Goal: Navigation & Orientation: Find specific page/section

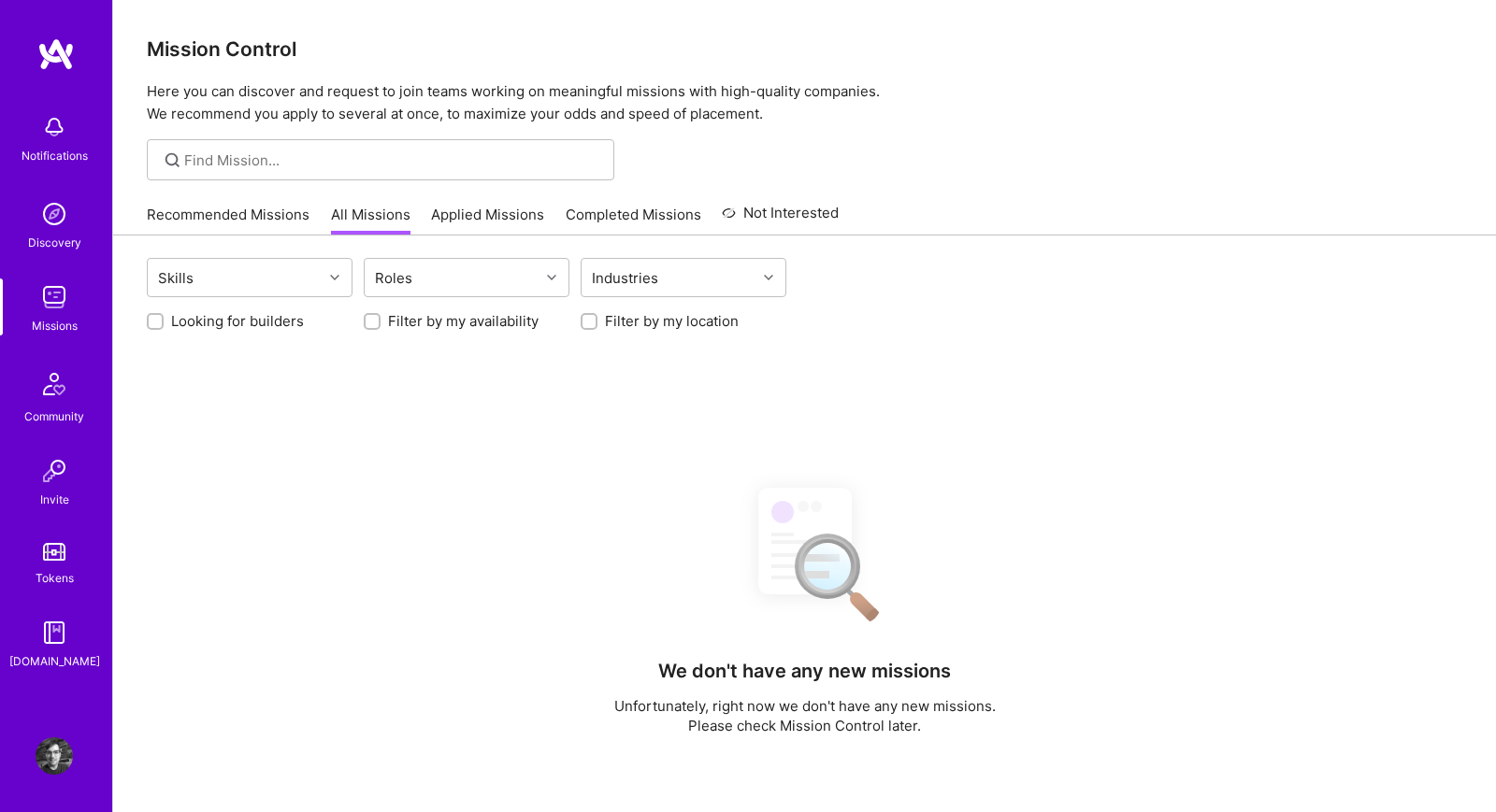
scroll to position [208, 0]
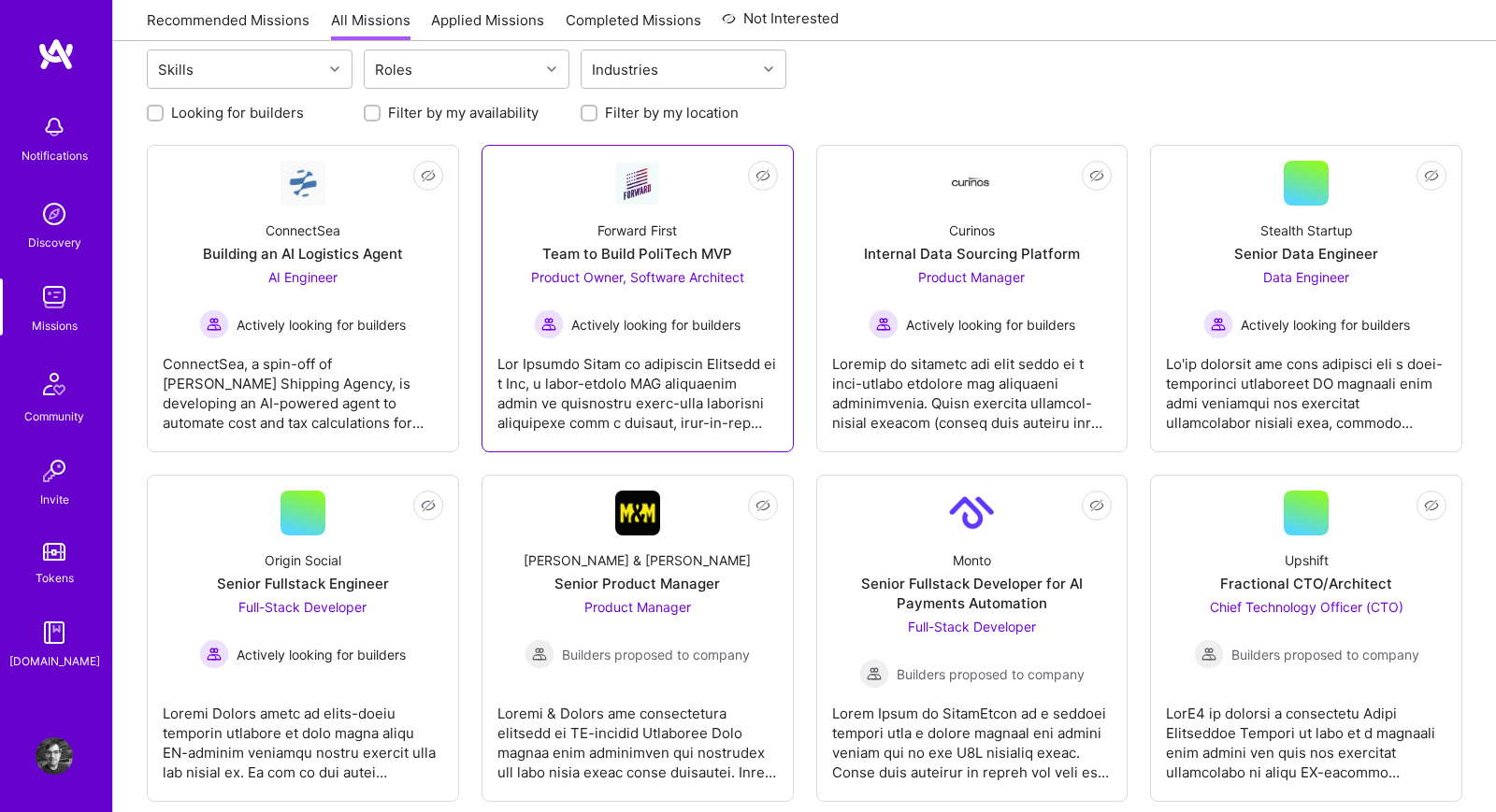
click at [574, 421] on div at bounding box center [637, 386] width 280 height 93
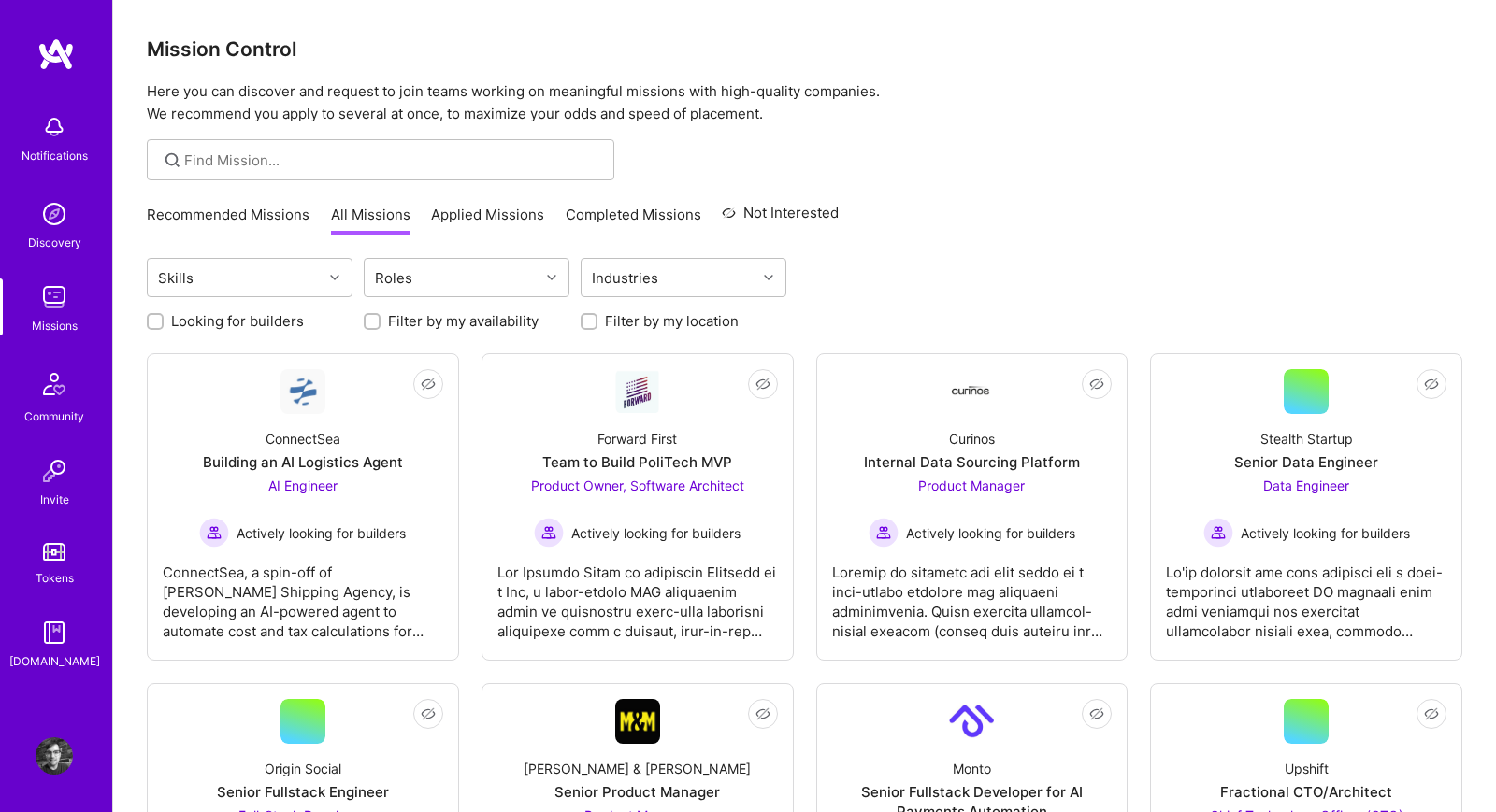
scroll to position [208, 0]
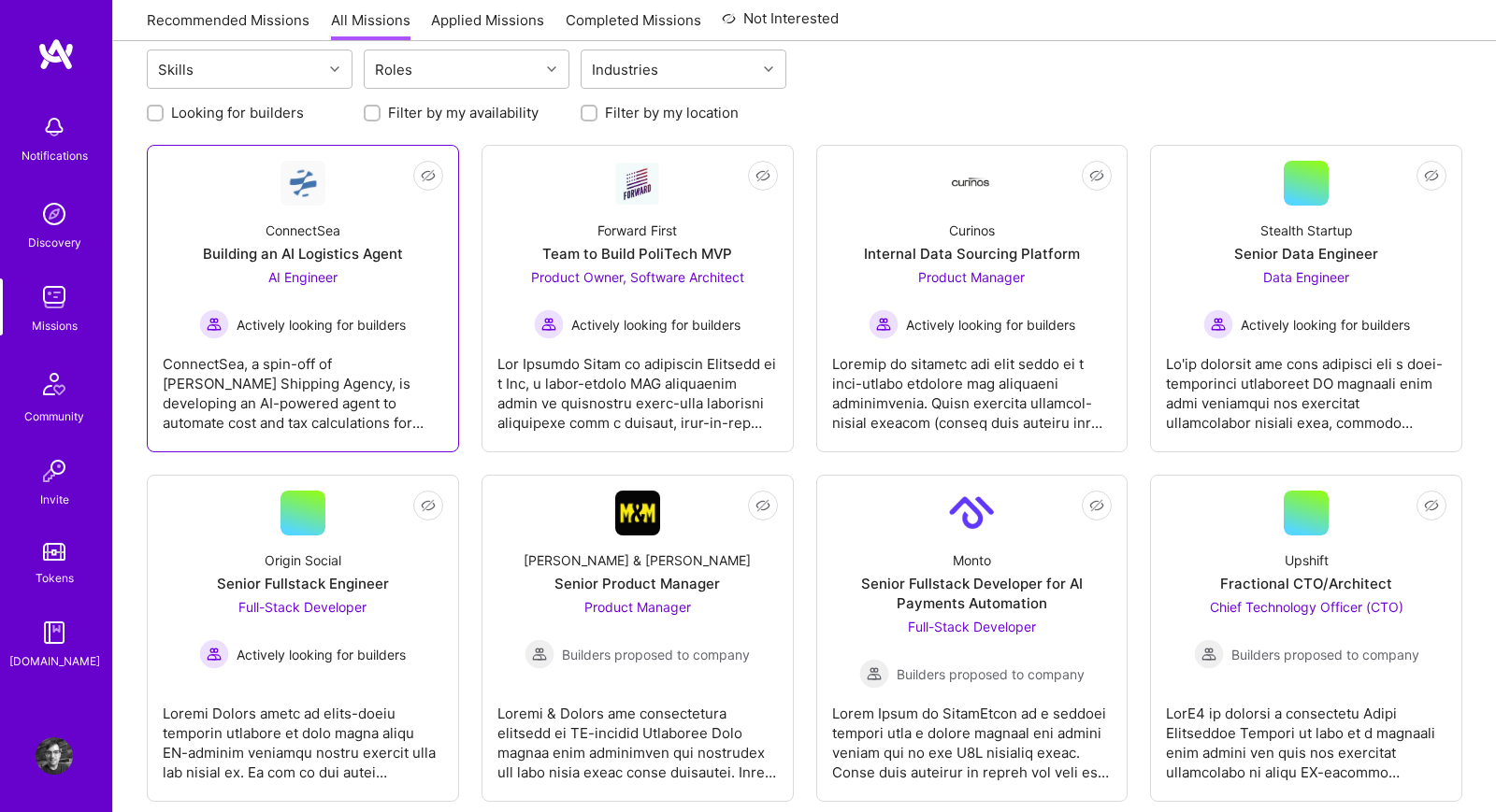
click at [271, 359] on div "ConnectSea, a spin-off of [PERSON_NAME] Shipping Agency, is developing an AI-po…" at bounding box center [302, 386] width 280 height 93
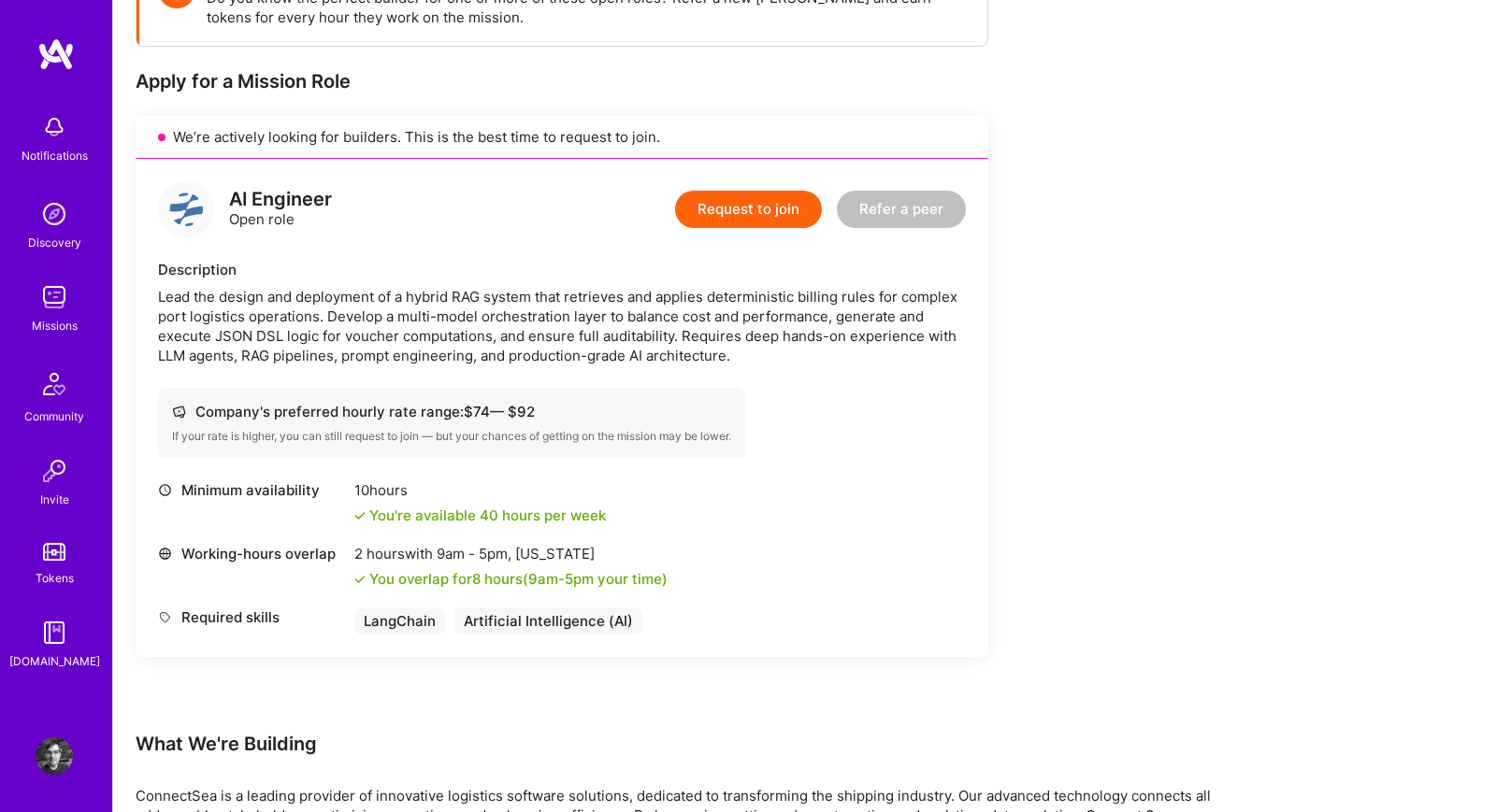
scroll to position [606, 0]
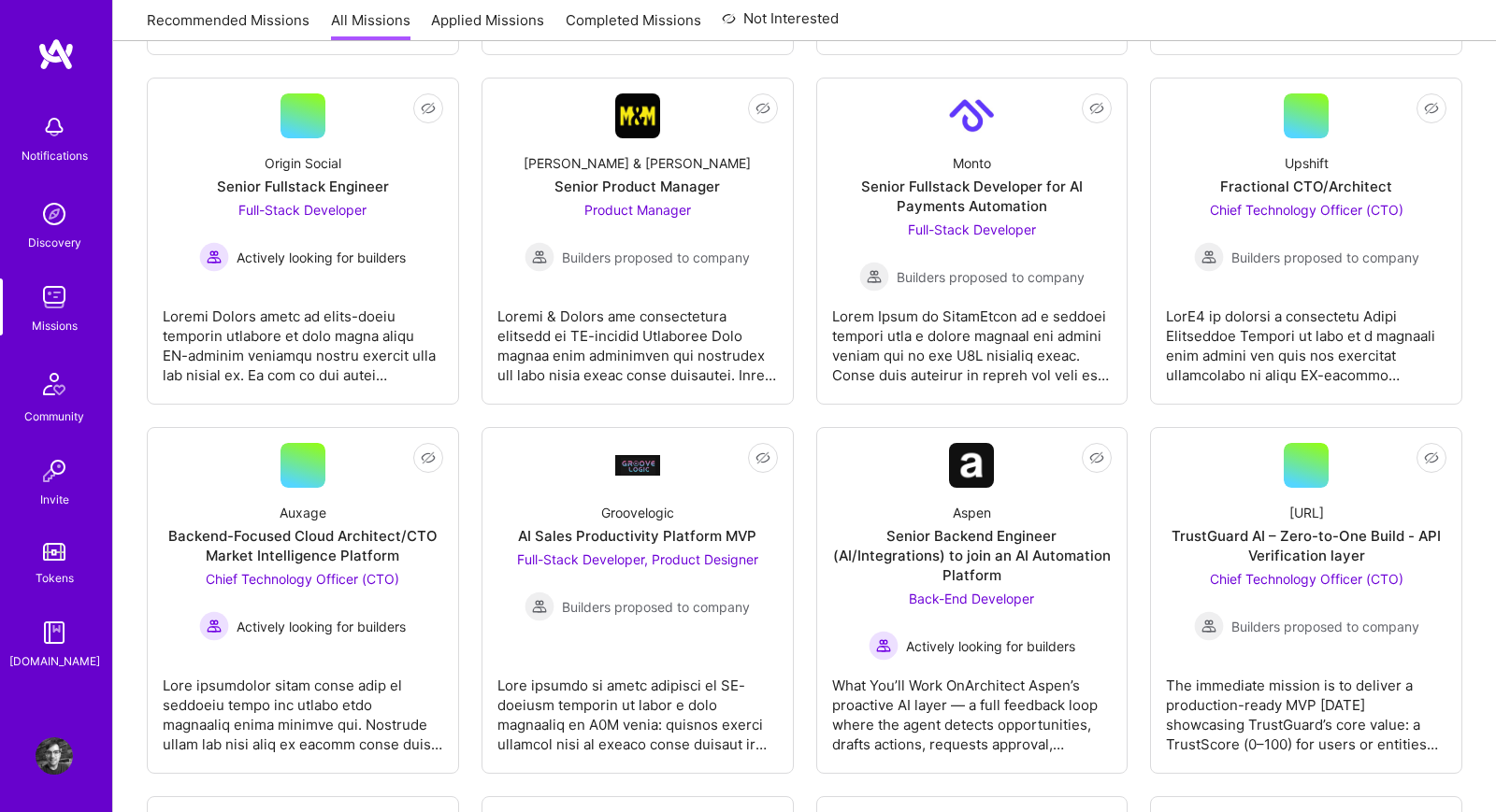
scroll to position [208, 0]
